Goal: Information Seeking & Learning: Learn about a topic

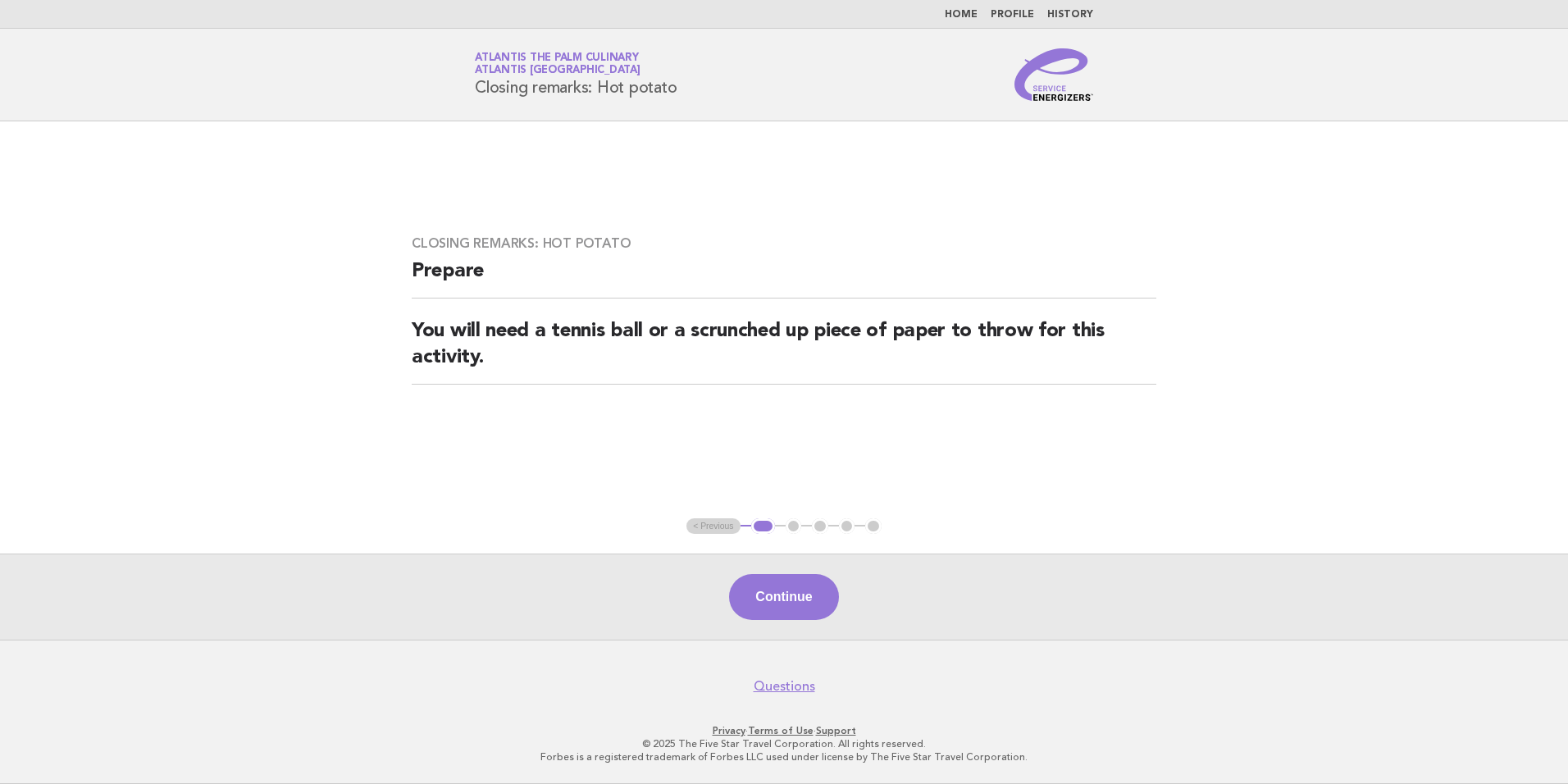
click at [969, 10] on link "Home" at bounding box center [961, 15] width 32 height 10
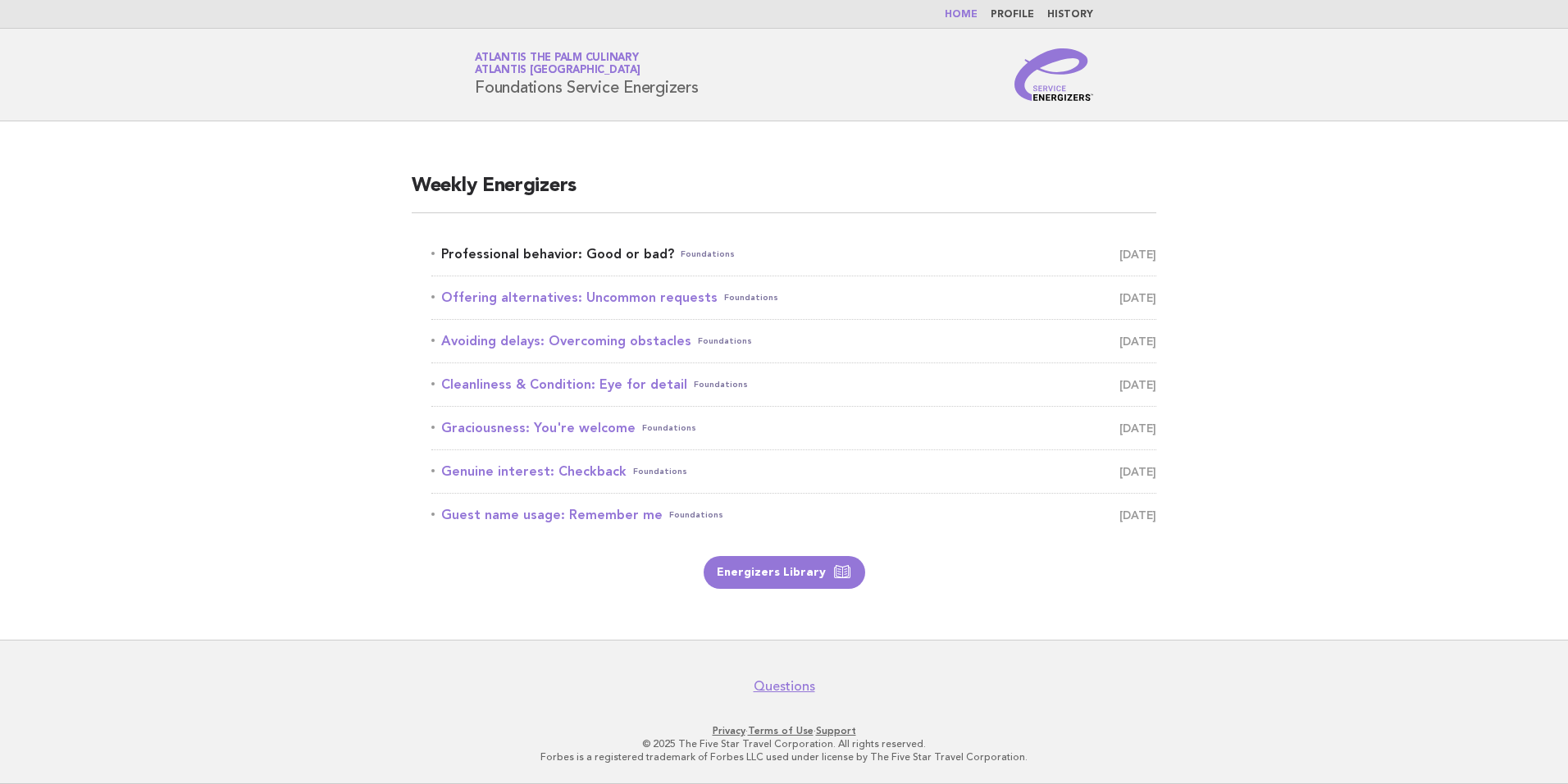
click at [609, 252] on link "Professional behavior: Good or bad? Foundations October 3" at bounding box center [794, 254] width 725 height 23
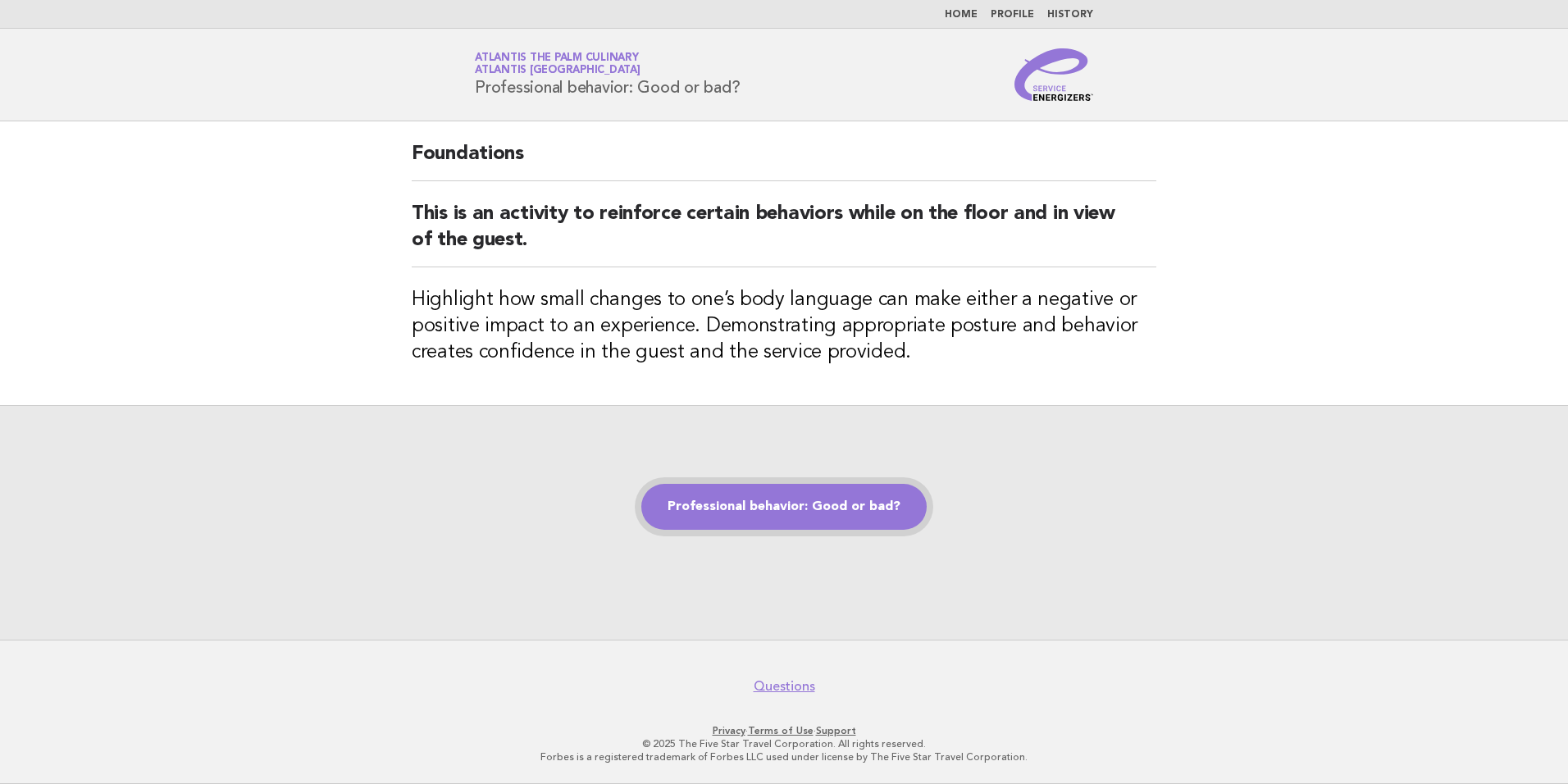
click at [818, 485] on link "Professional behavior: Good or bad?" at bounding box center [784, 507] width 286 height 46
click at [816, 498] on link "Professional behavior: Good or bad?" at bounding box center [784, 507] width 286 height 46
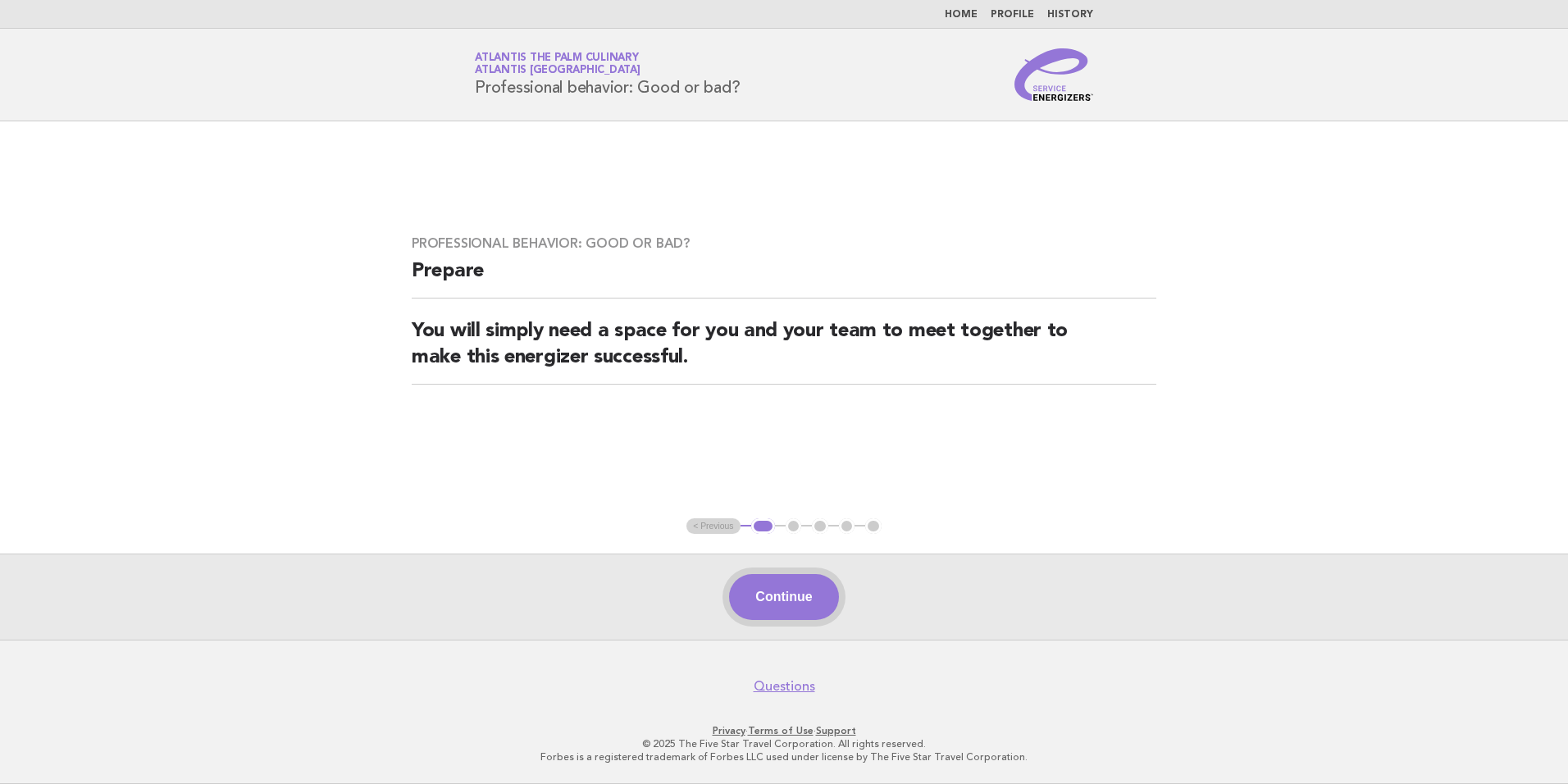
click at [805, 599] on button "Continue" at bounding box center [784, 597] width 109 height 46
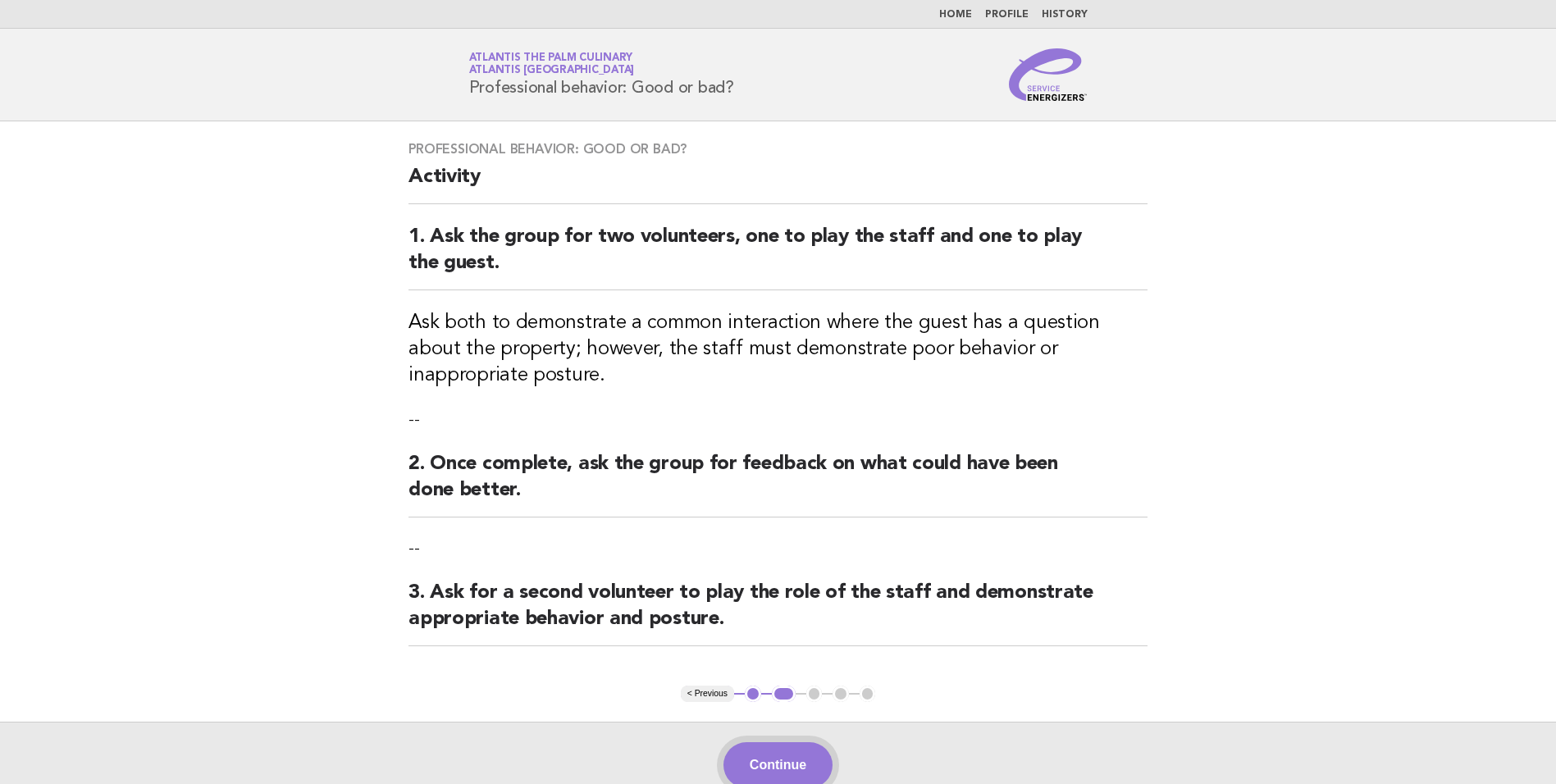
click at [788, 743] on button "Continue" at bounding box center [778, 765] width 109 height 46
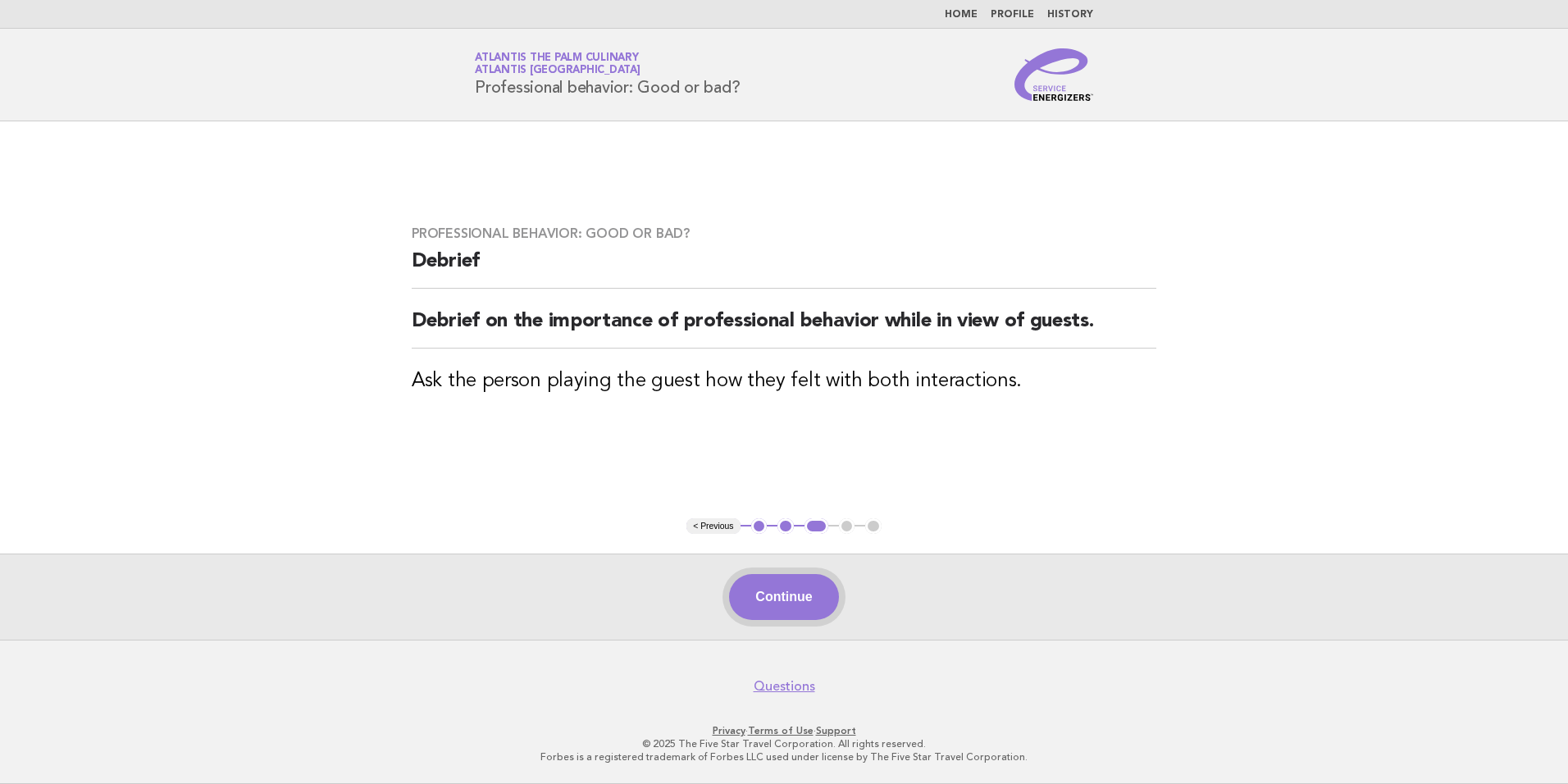
click at [814, 593] on button "Continue" at bounding box center [784, 597] width 109 height 46
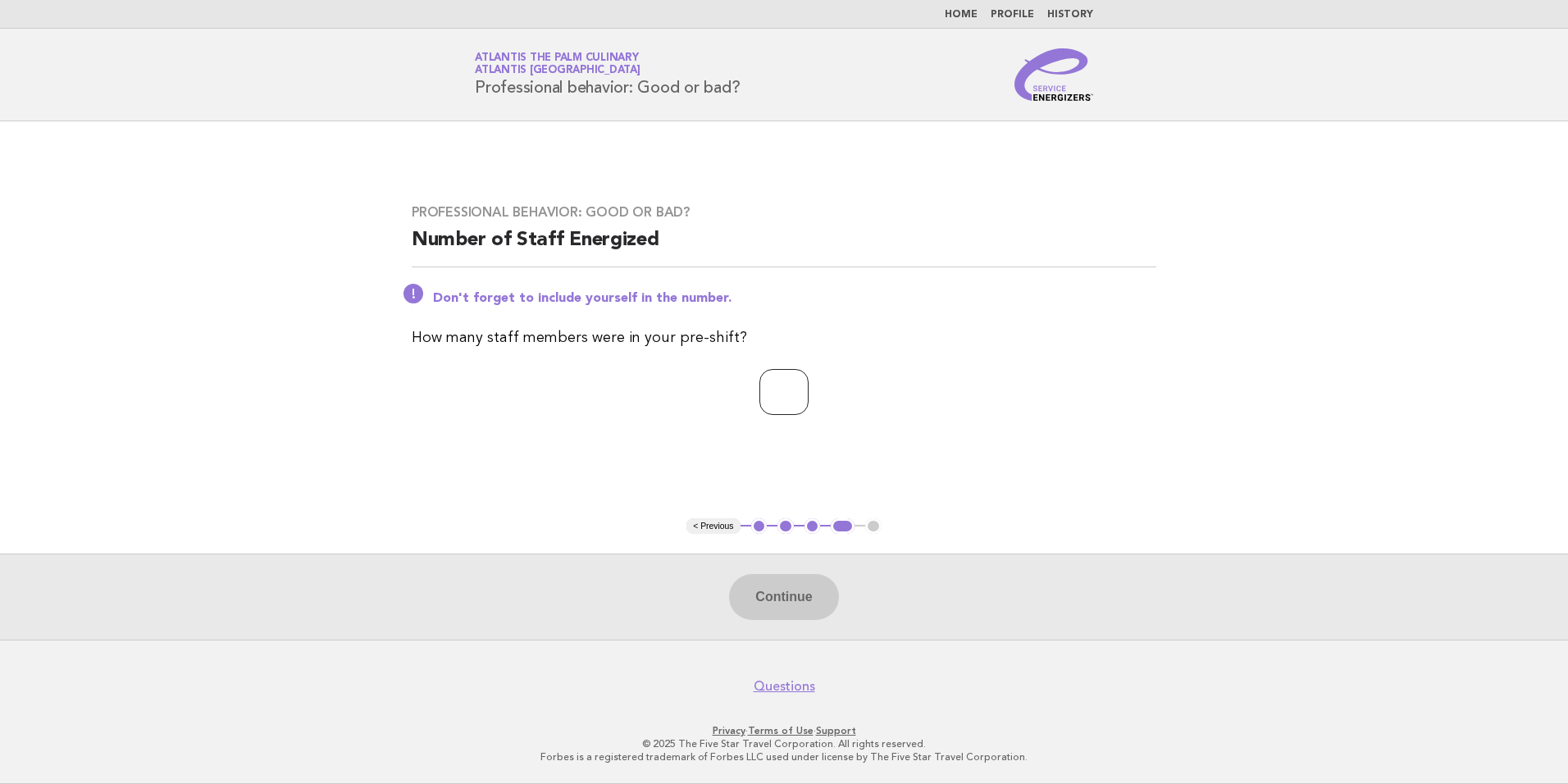
click at [760, 395] on input "number" at bounding box center [784, 392] width 49 height 46
type input "**"
click at [771, 593] on button "Continue" at bounding box center [784, 597] width 109 height 46
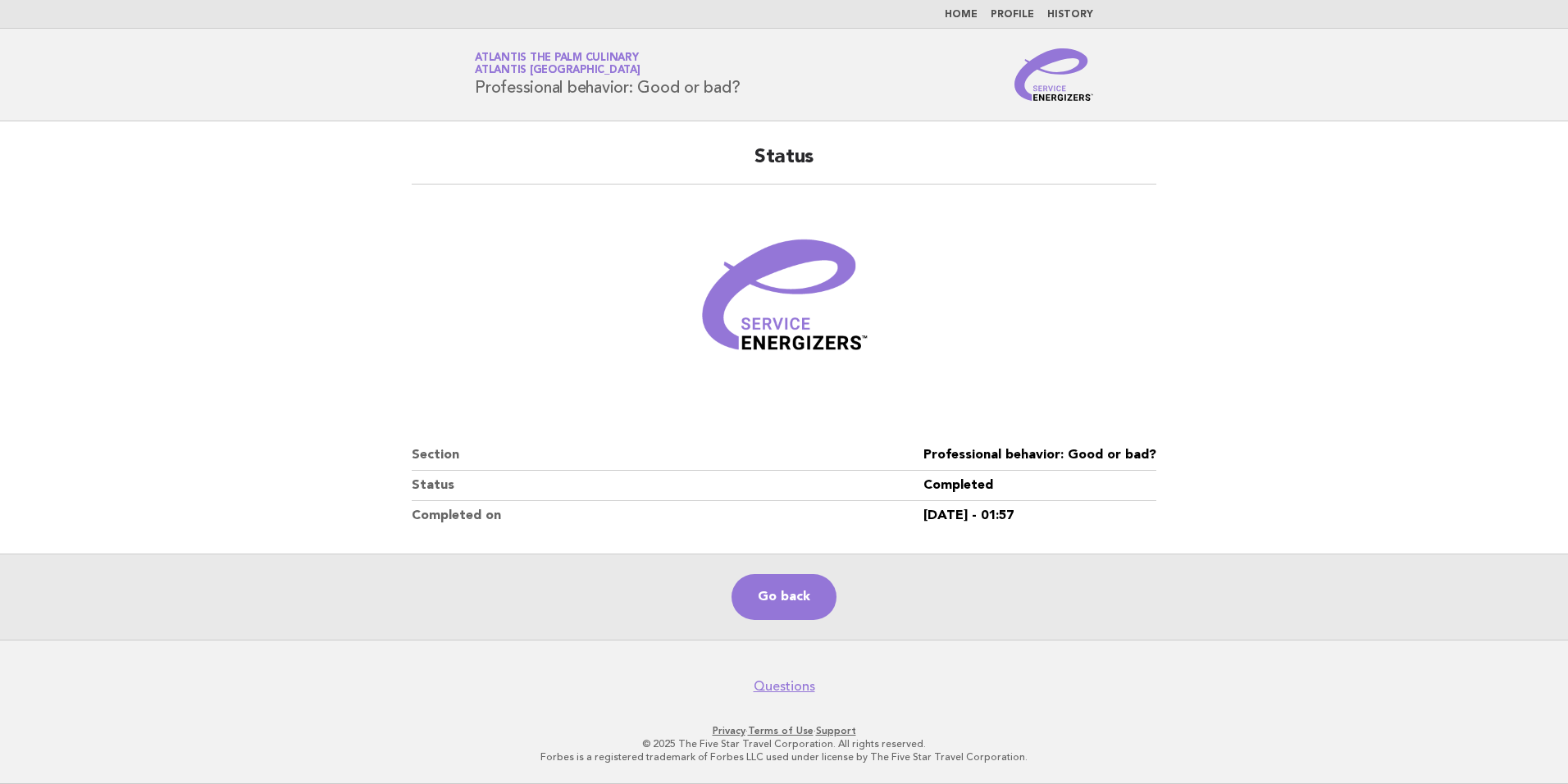
click at [957, 10] on link "Home" at bounding box center [961, 15] width 32 height 10
